Goal: Information Seeking & Learning: Learn about a topic

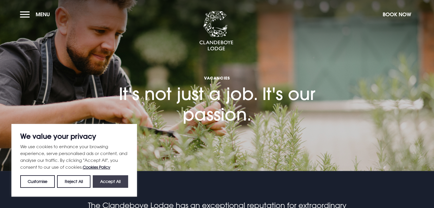
click at [108, 178] on button "Accept All" at bounding box center [110, 181] width 35 height 13
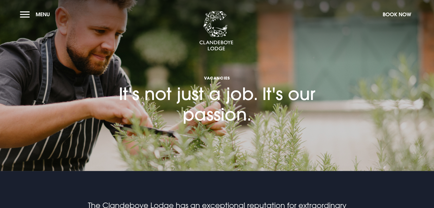
checkbox input "true"
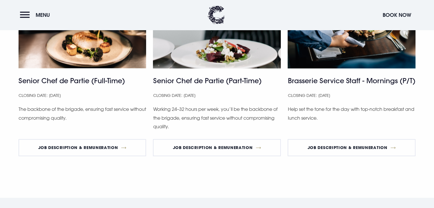
scroll to position [386, 0]
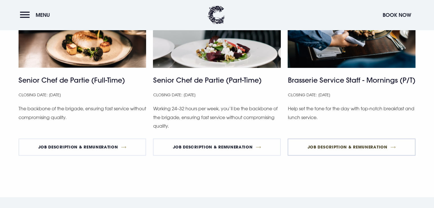
click at [369, 148] on link "Job Description & Remuneration" at bounding box center [351, 147] width 128 height 17
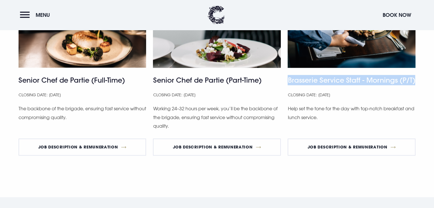
drag, startPoint x: 288, startPoint y: 80, endPoint x: 413, endPoint y: 80, distance: 124.9
click at [413, 80] on h4 "Brasserie Service Staff - Mornings (P/T)" at bounding box center [351, 80] width 128 height 10
copy h4 "Brasserie Service Staff - Mornings (P/T)"
